Goal: Task Accomplishment & Management: Complete application form

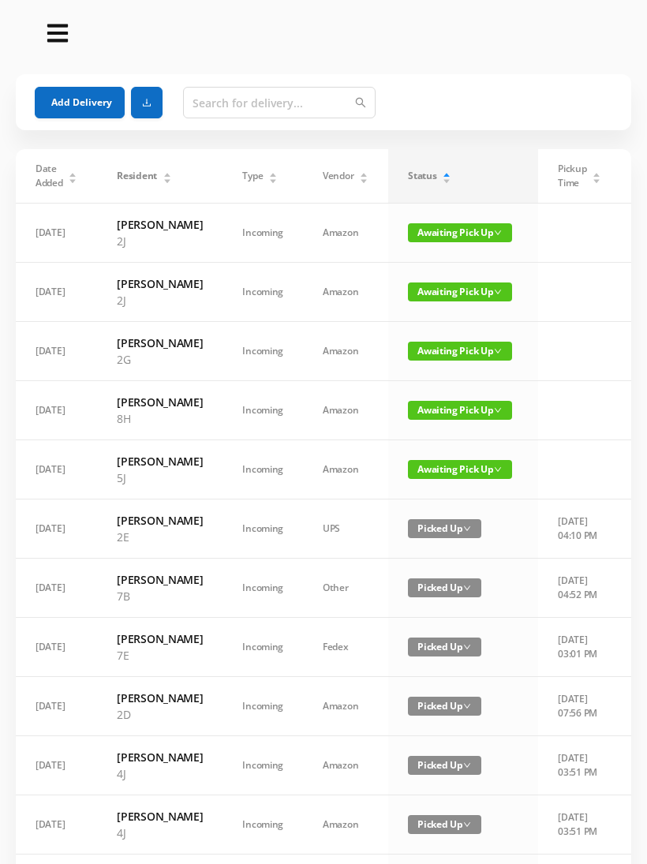
click at [85, 117] on button "Add Delivery" at bounding box center [80, 103] width 90 height 32
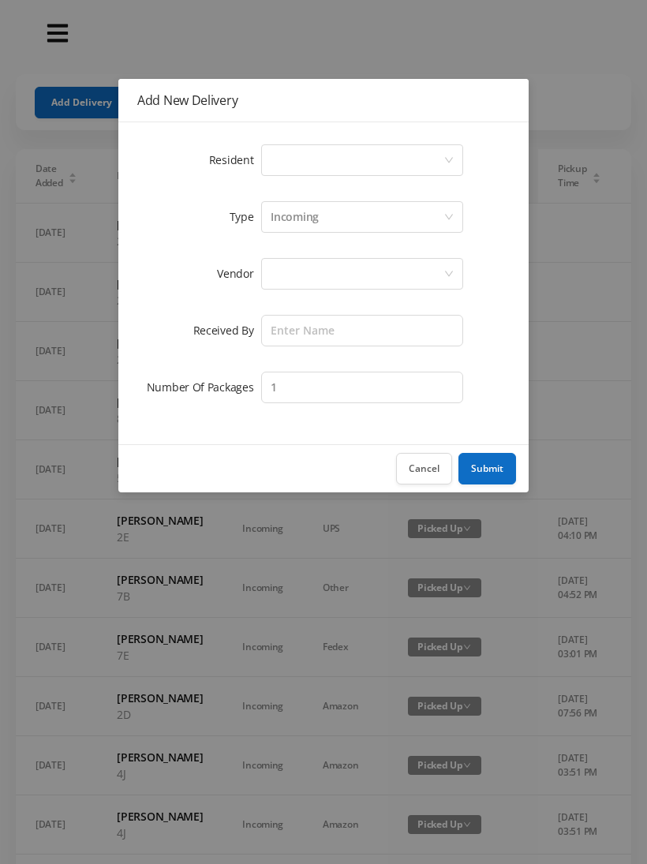
click at [285, 147] on div "Select a person" at bounding box center [357, 160] width 173 height 30
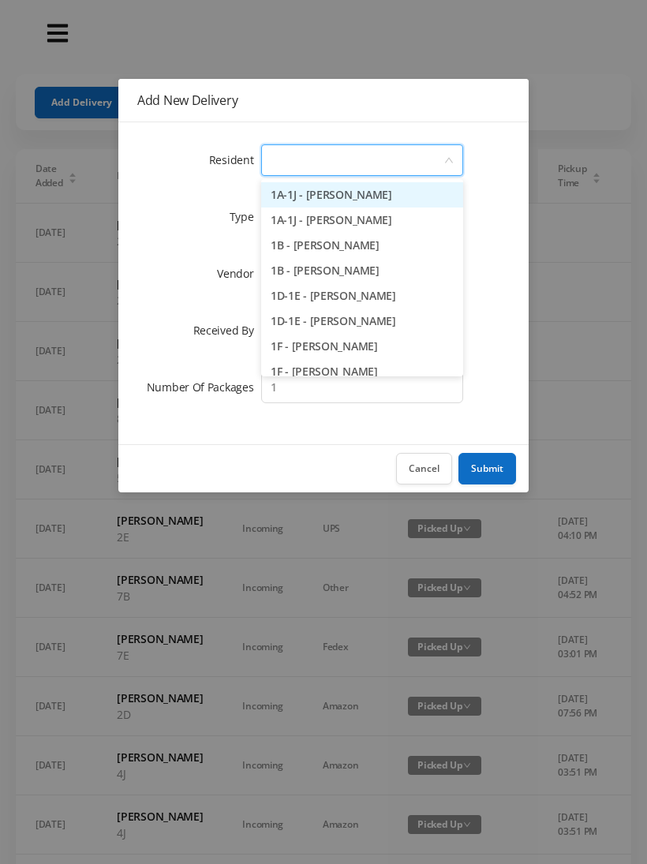
type input "1"
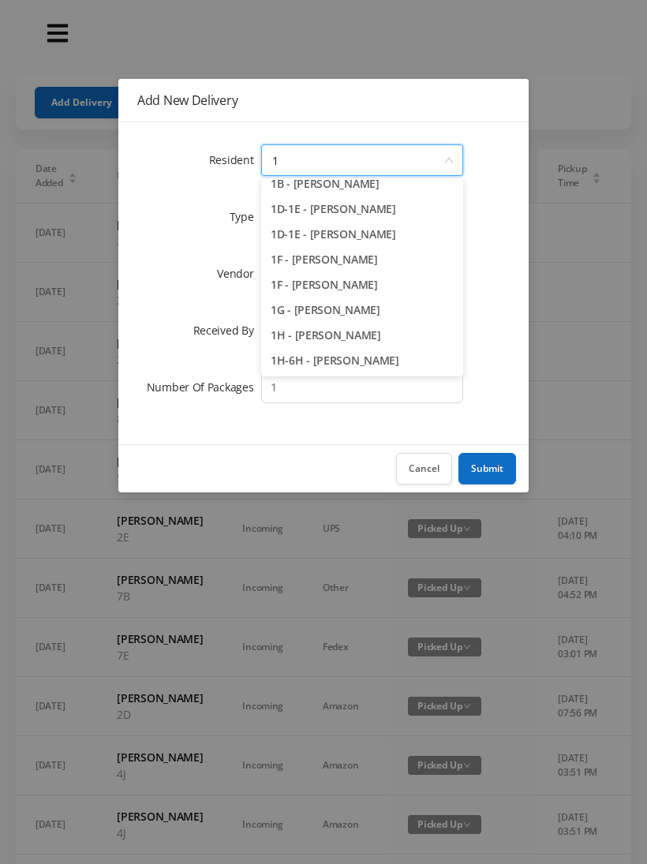
scroll to position [87, 0]
click at [357, 335] on li "1H - [PERSON_NAME]" at bounding box center [362, 335] width 202 height 25
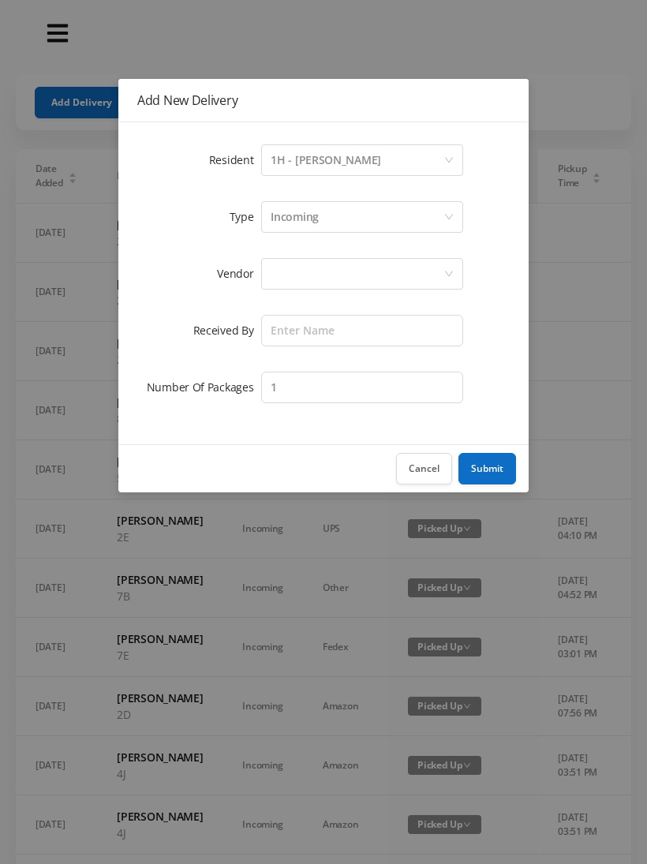
click at [290, 276] on div at bounding box center [357, 274] width 173 height 30
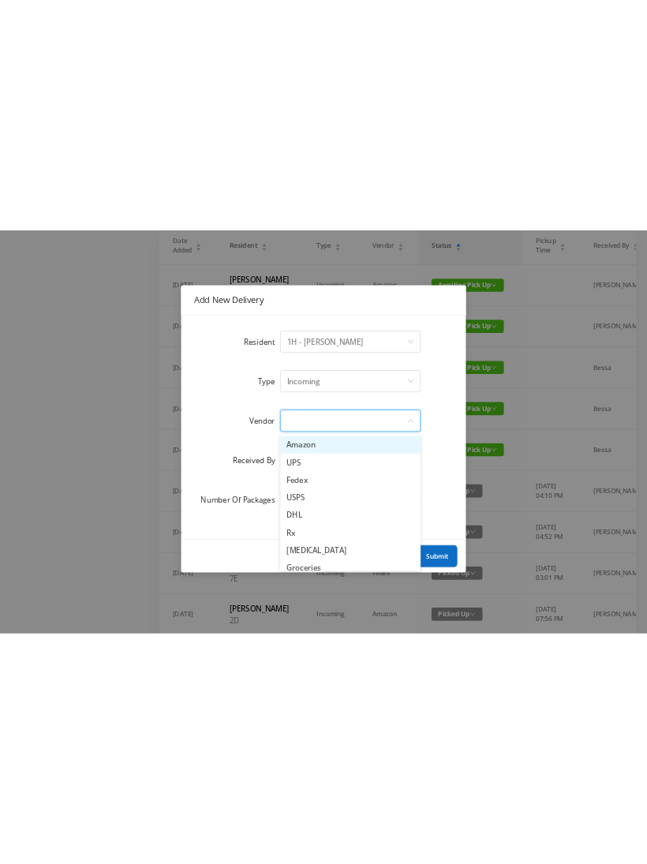
scroll to position [0, 0]
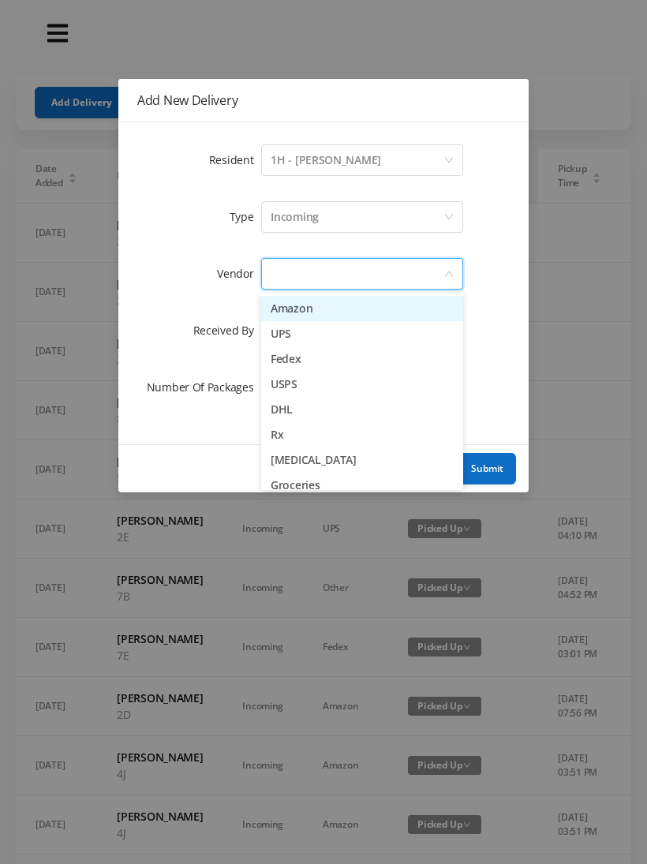
click at [338, 336] on li "UPS" at bounding box center [362, 333] width 202 height 25
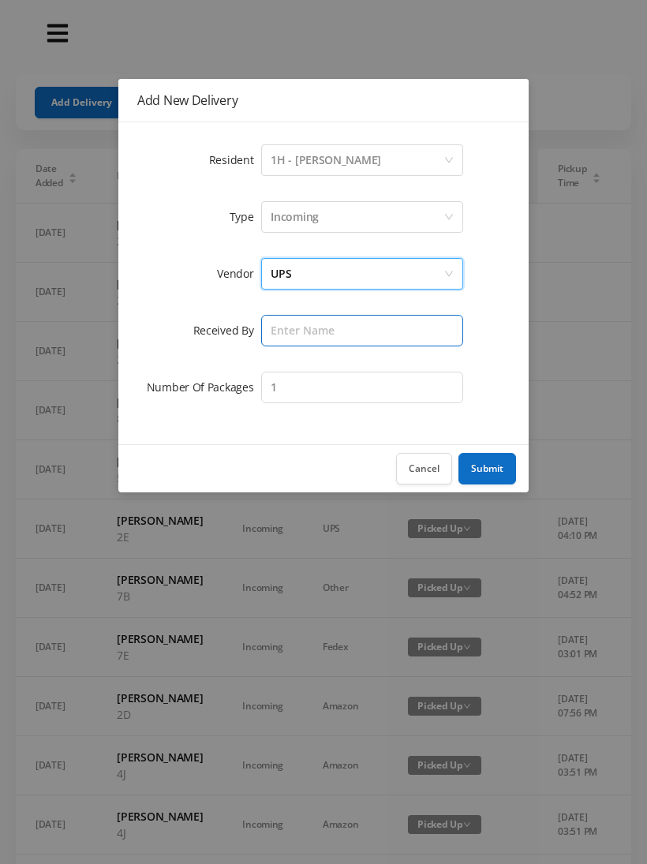
click at [275, 330] on input "text" at bounding box center [362, 331] width 202 height 32
type input "[PERSON_NAME]"
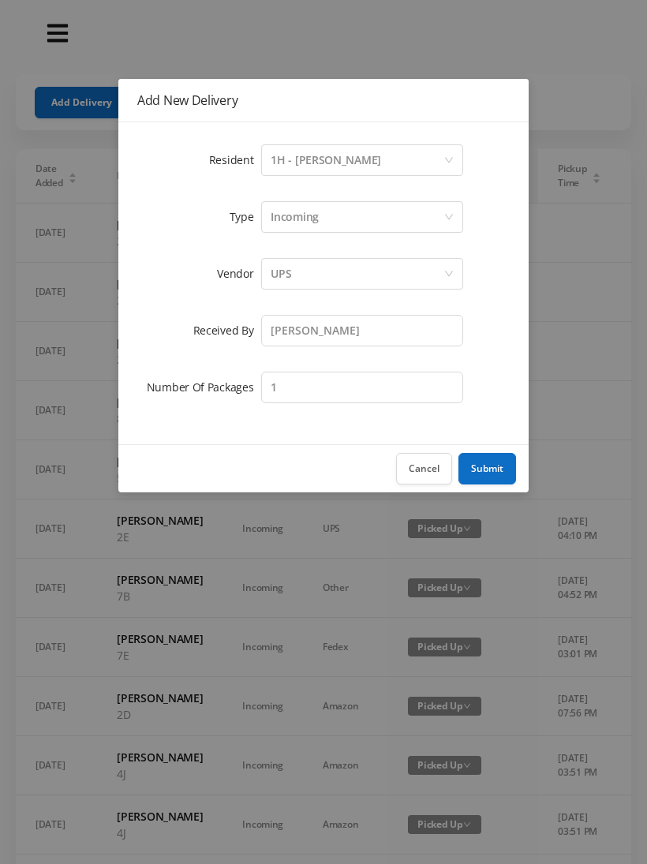
click at [495, 468] on button "Submit" at bounding box center [488, 469] width 58 height 32
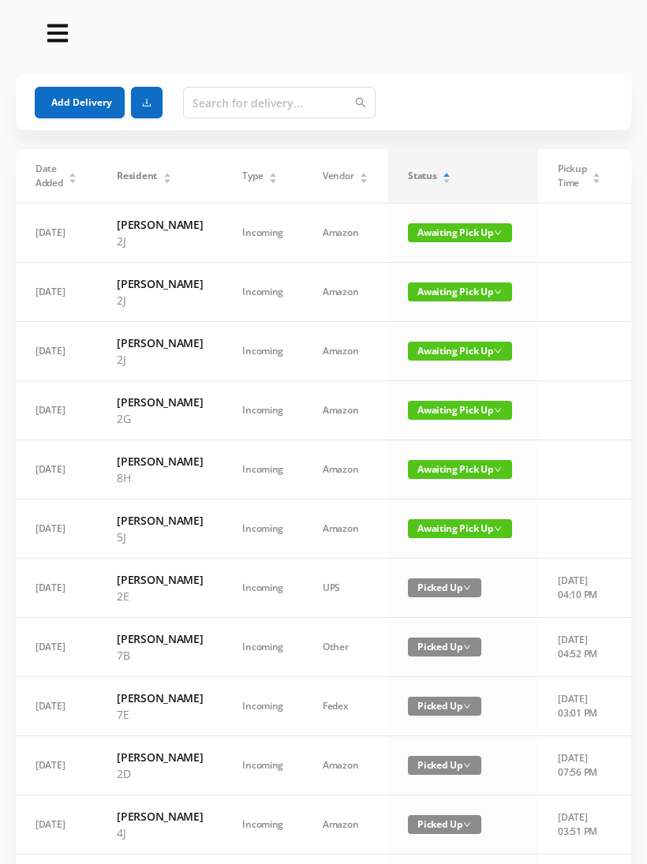
click at [66, 103] on button "Add Delivery" at bounding box center [80, 103] width 90 height 32
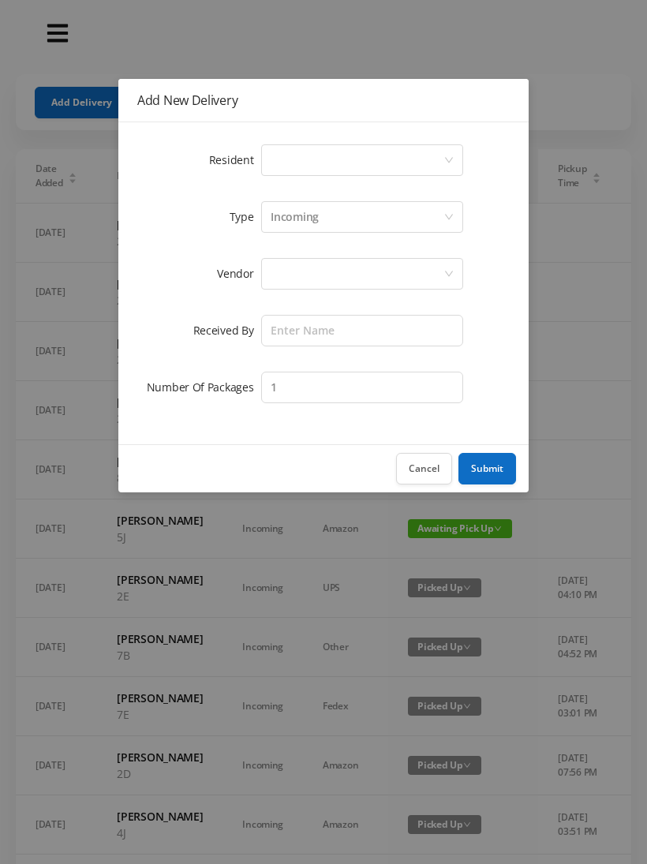
click at [261, 147] on div "Select a person" at bounding box center [362, 160] width 202 height 32
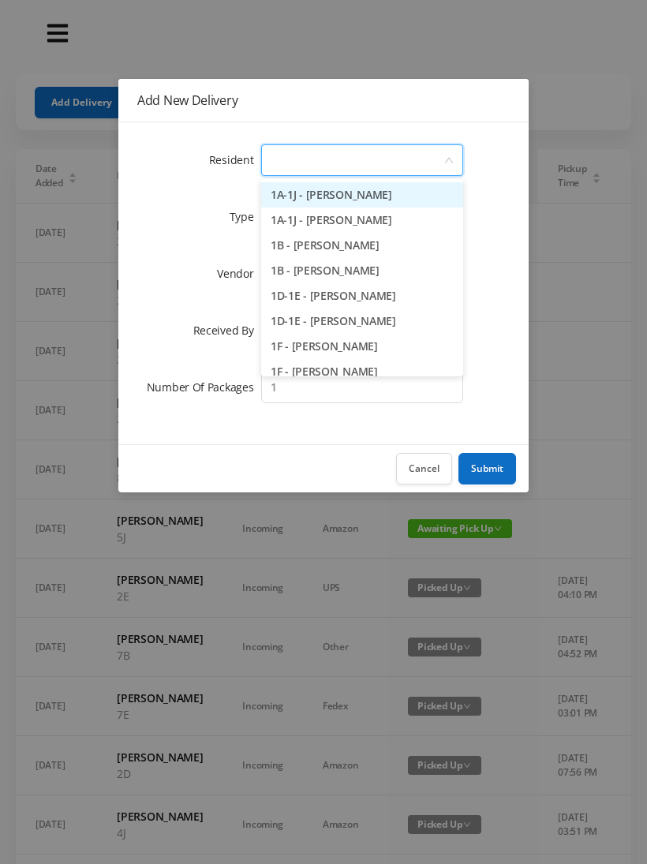
type input "2"
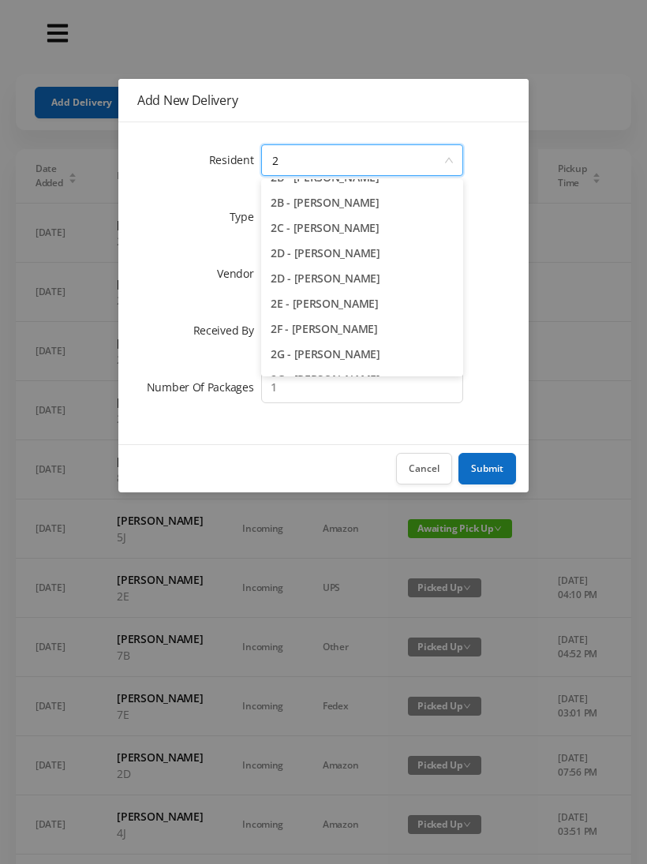
scroll to position [67, 0]
click at [335, 312] on li "2E - [PERSON_NAME]" at bounding box center [362, 304] width 202 height 25
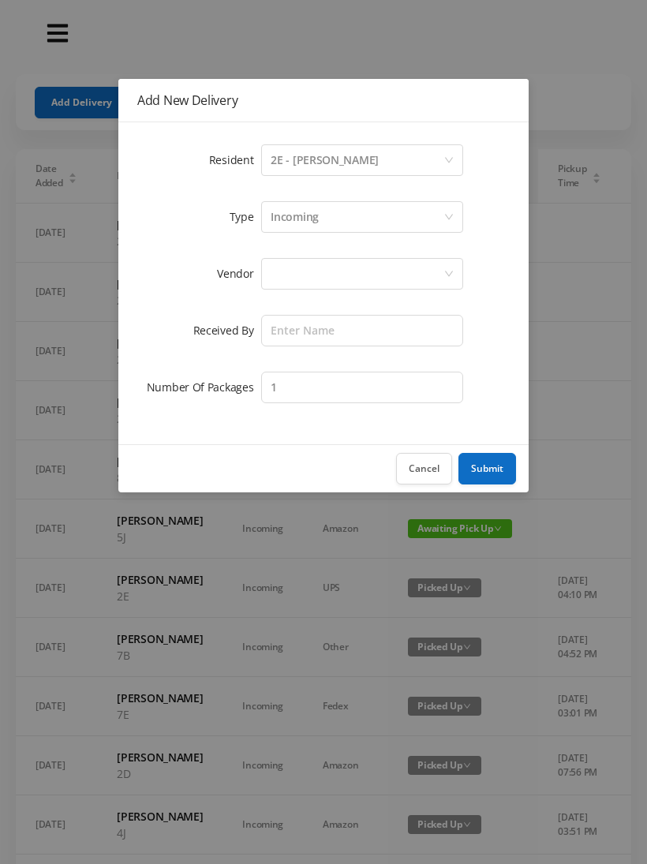
click at [298, 267] on div at bounding box center [357, 274] width 173 height 30
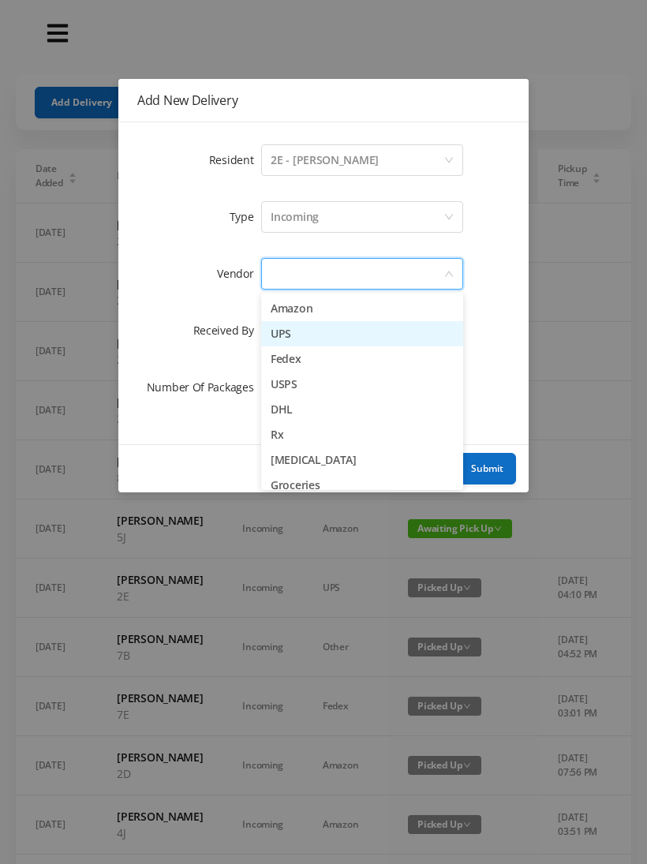
click at [343, 338] on li "UPS" at bounding box center [362, 333] width 202 height 25
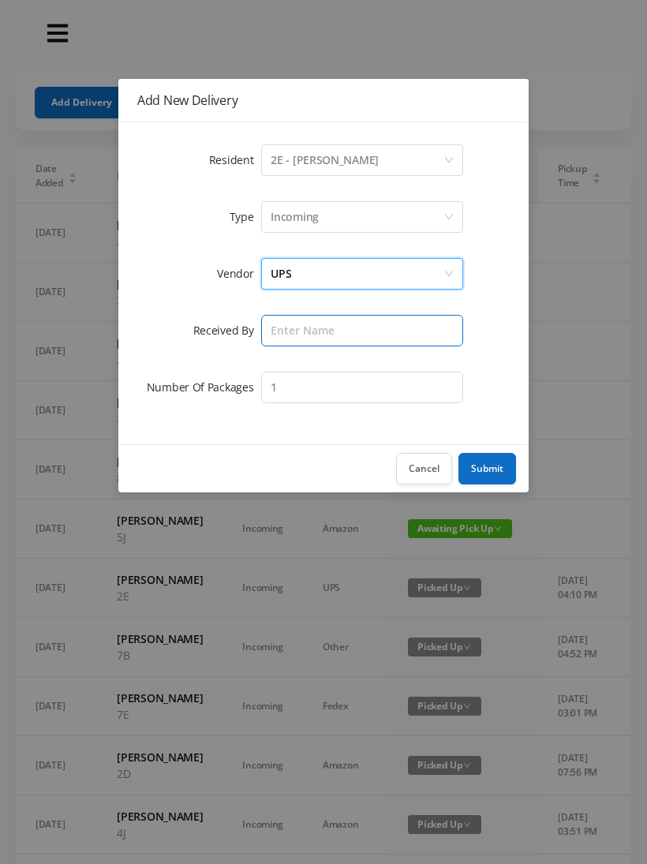
click at [294, 327] on input "text" at bounding box center [362, 331] width 202 height 32
type input "[PERSON_NAME]"
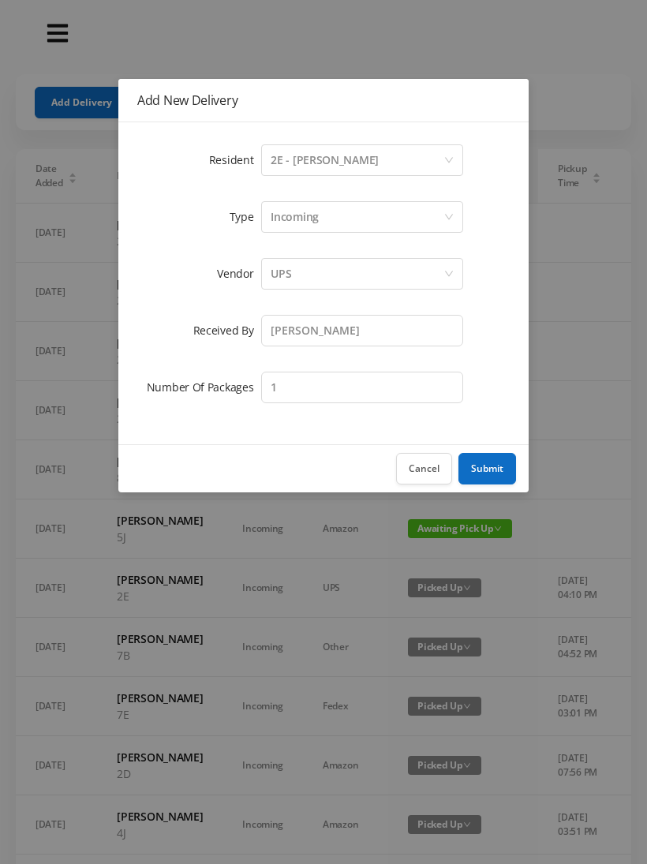
click at [501, 477] on button "Submit" at bounding box center [488, 469] width 58 height 32
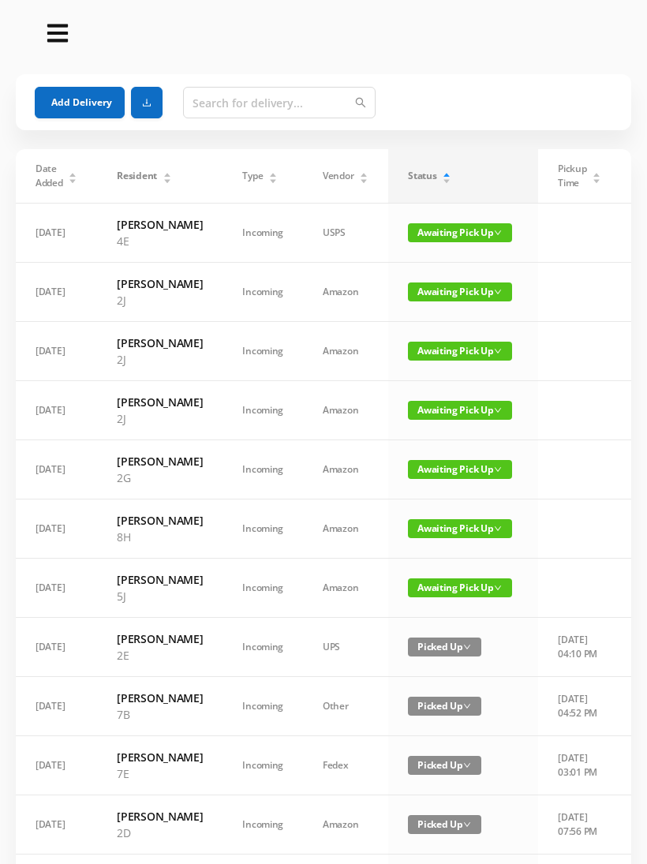
click at [79, 111] on button "Add Delivery" at bounding box center [80, 103] width 90 height 32
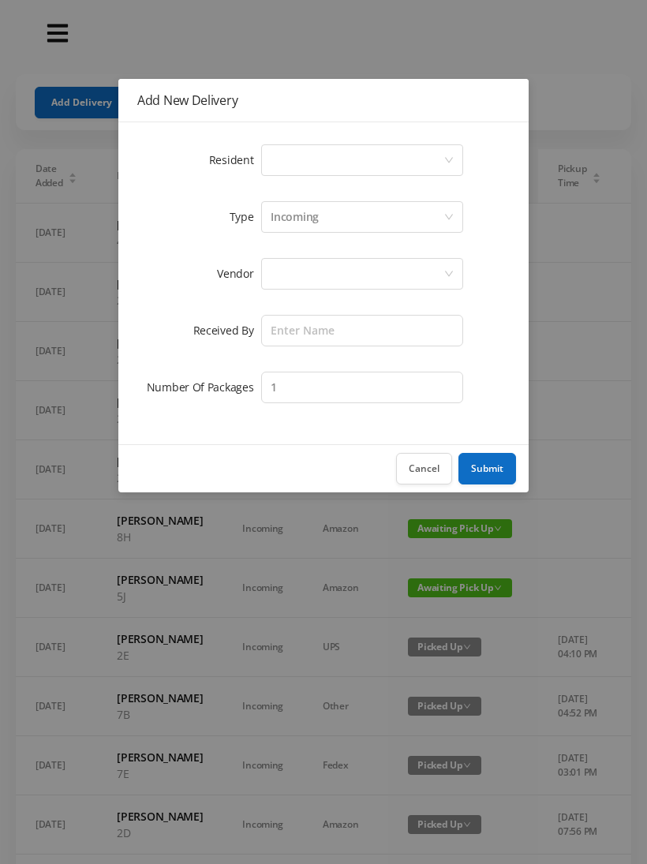
click at [290, 168] on div "Select a person" at bounding box center [357, 160] width 173 height 30
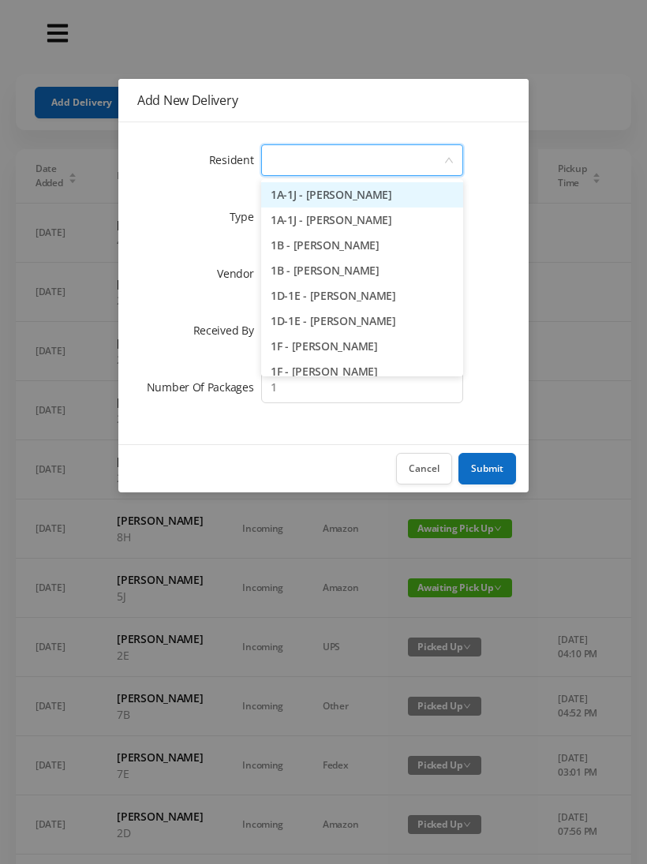
type input "2"
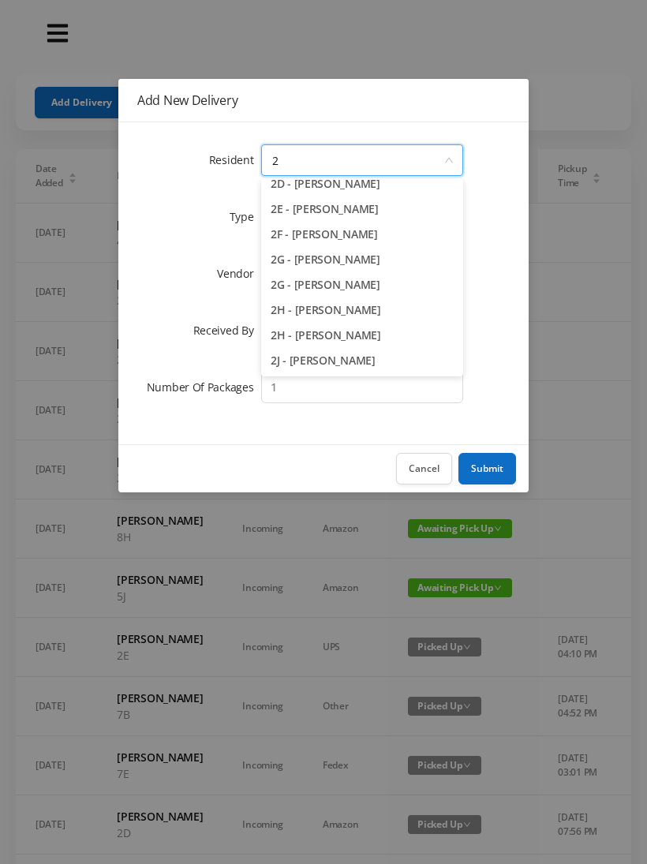
scroll to position [163, 0]
click at [359, 335] on li "2H - [PERSON_NAME]" at bounding box center [362, 335] width 202 height 25
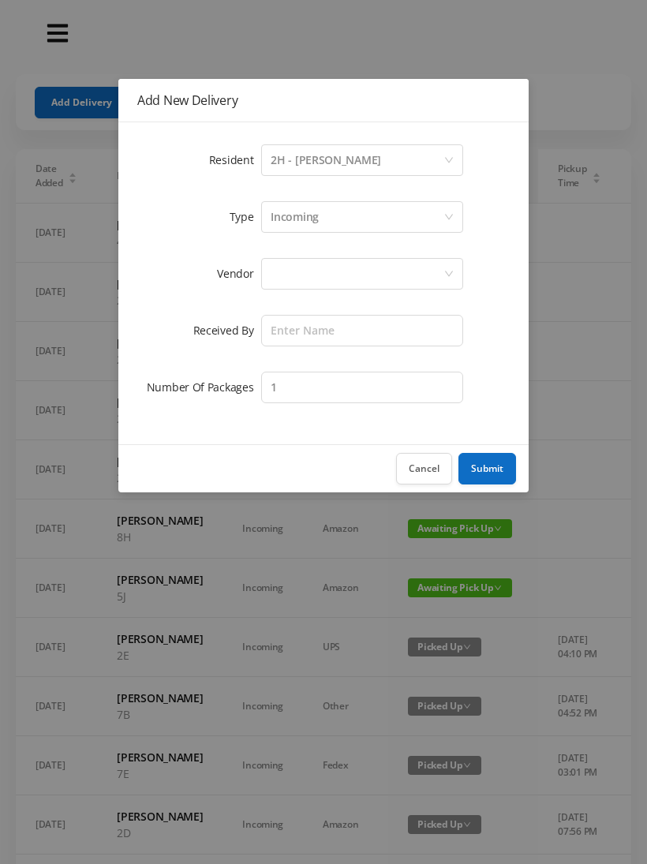
click at [305, 272] on div at bounding box center [357, 274] width 173 height 30
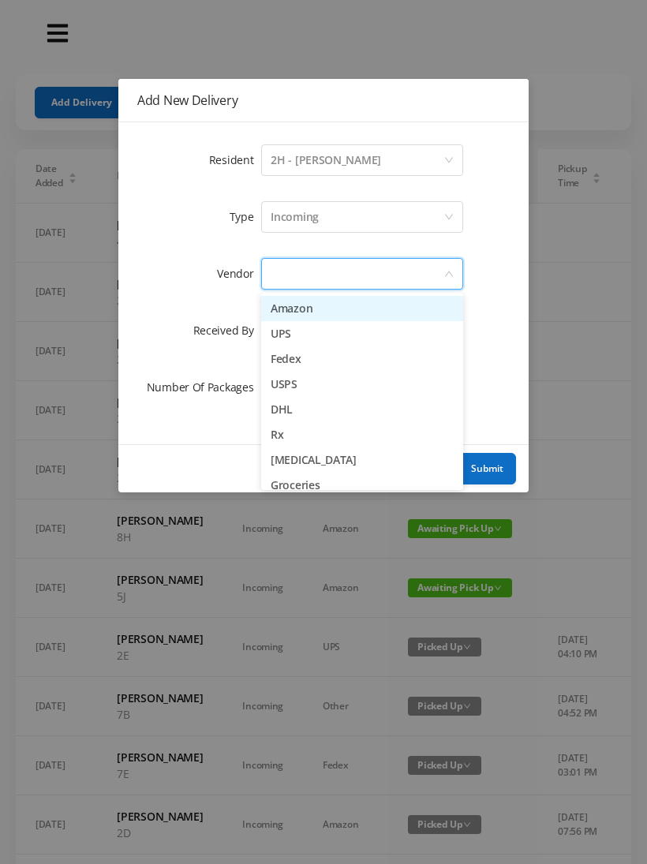
click at [339, 335] on li "UPS" at bounding box center [362, 333] width 202 height 25
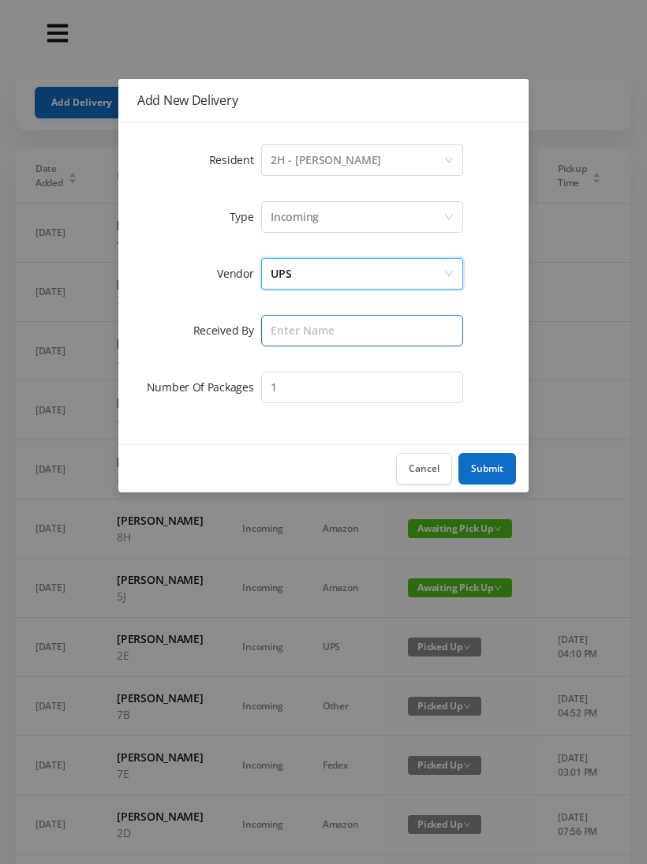
click at [300, 331] on input "text" at bounding box center [362, 331] width 202 height 32
type input "[PERSON_NAME]"
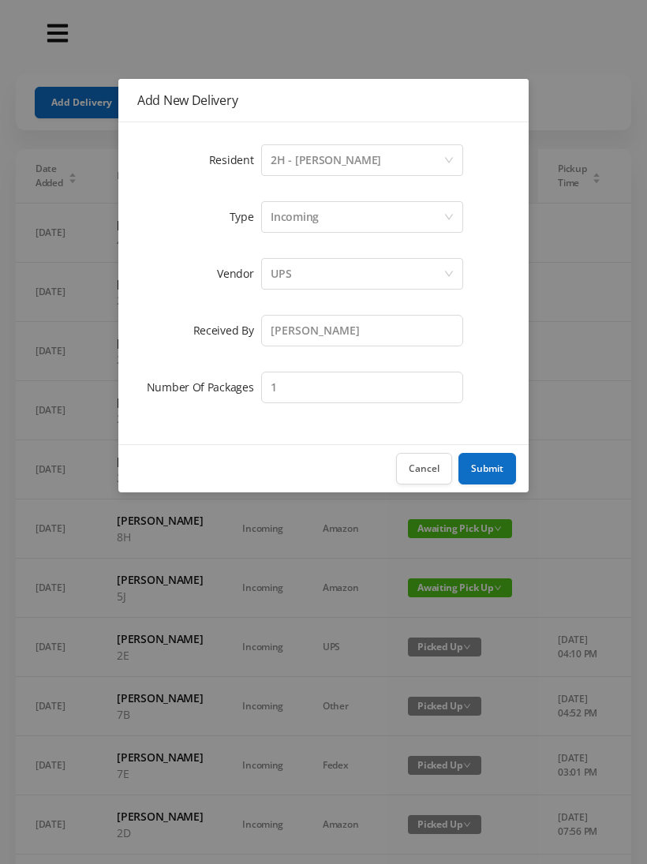
click at [483, 471] on button "Submit" at bounding box center [488, 469] width 58 height 32
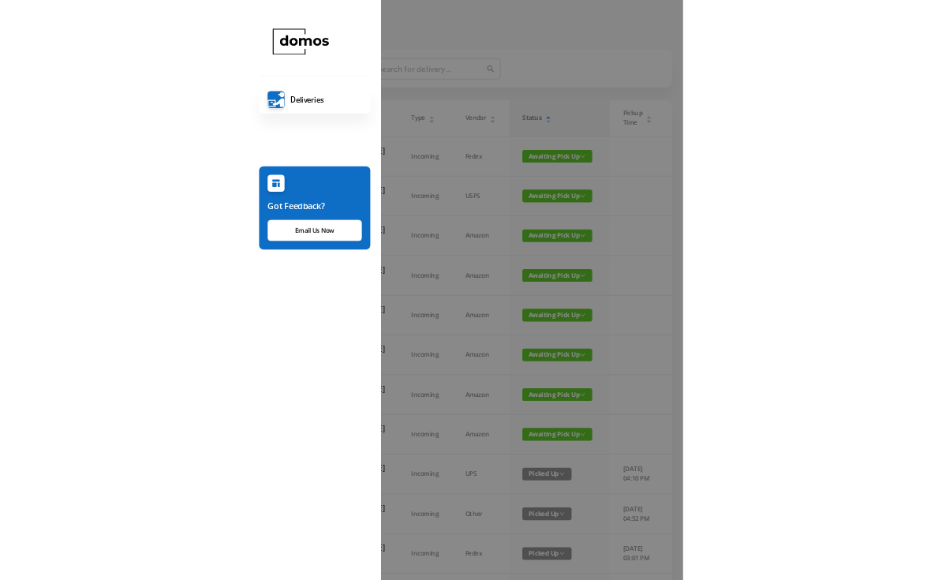
scroll to position [129, 0]
